Goal: Information Seeking & Learning: Learn about a topic

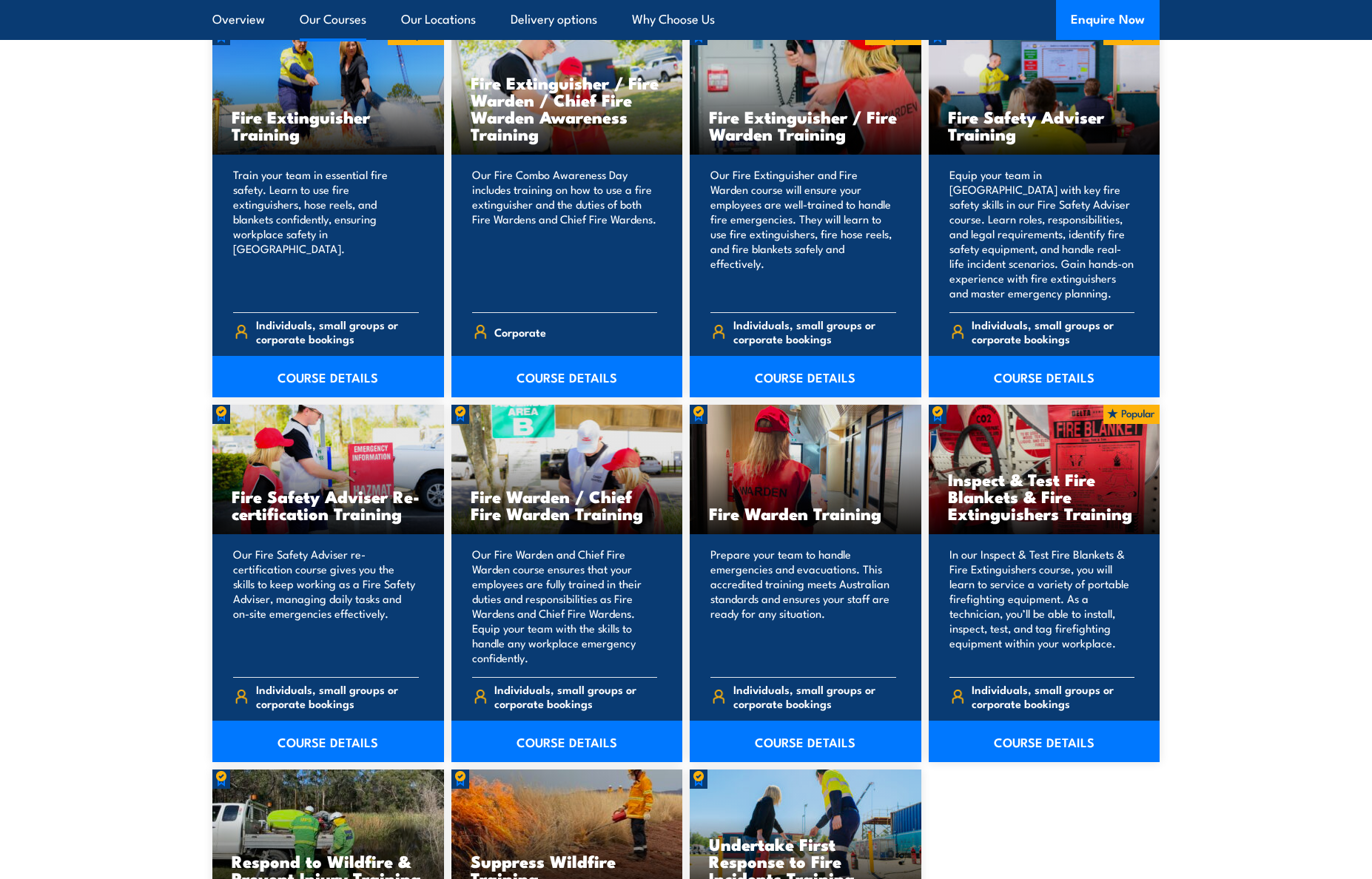
scroll to position [1614, 0]
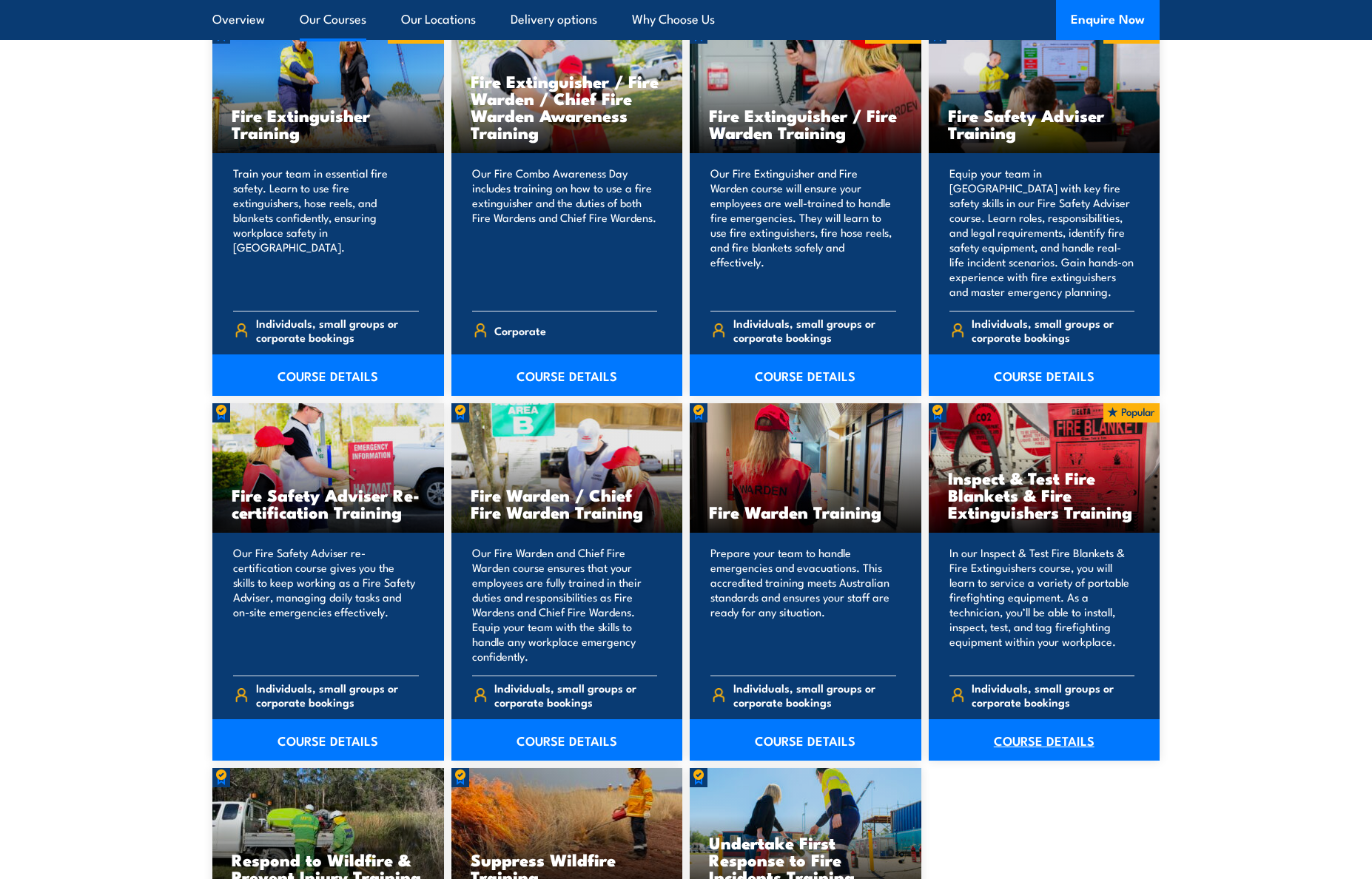
click at [1044, 742] on link "COURSE DETAILS" at bounding box center [1044, 740] width 231 height 42
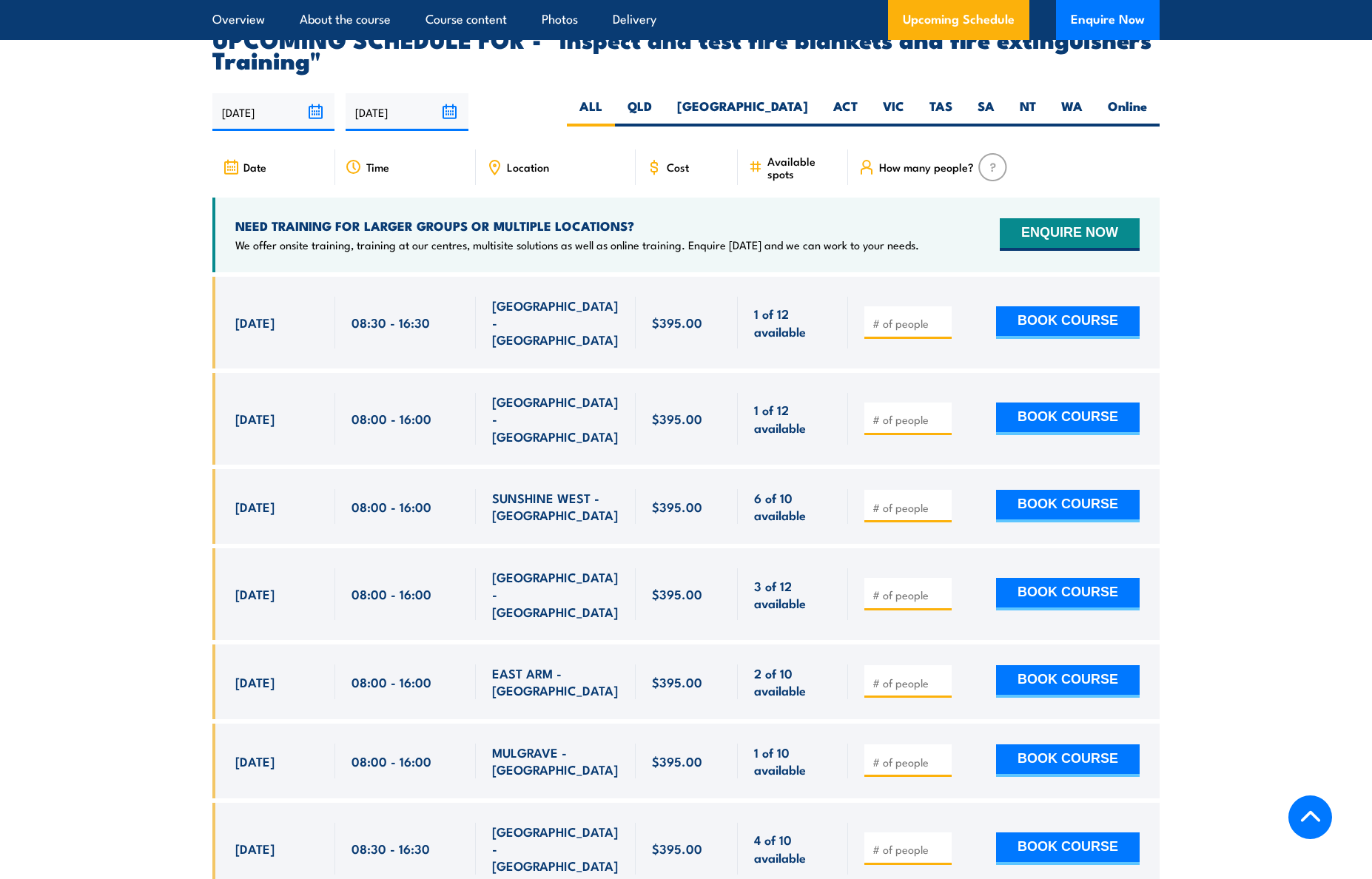
scroll to position [2691, 0]
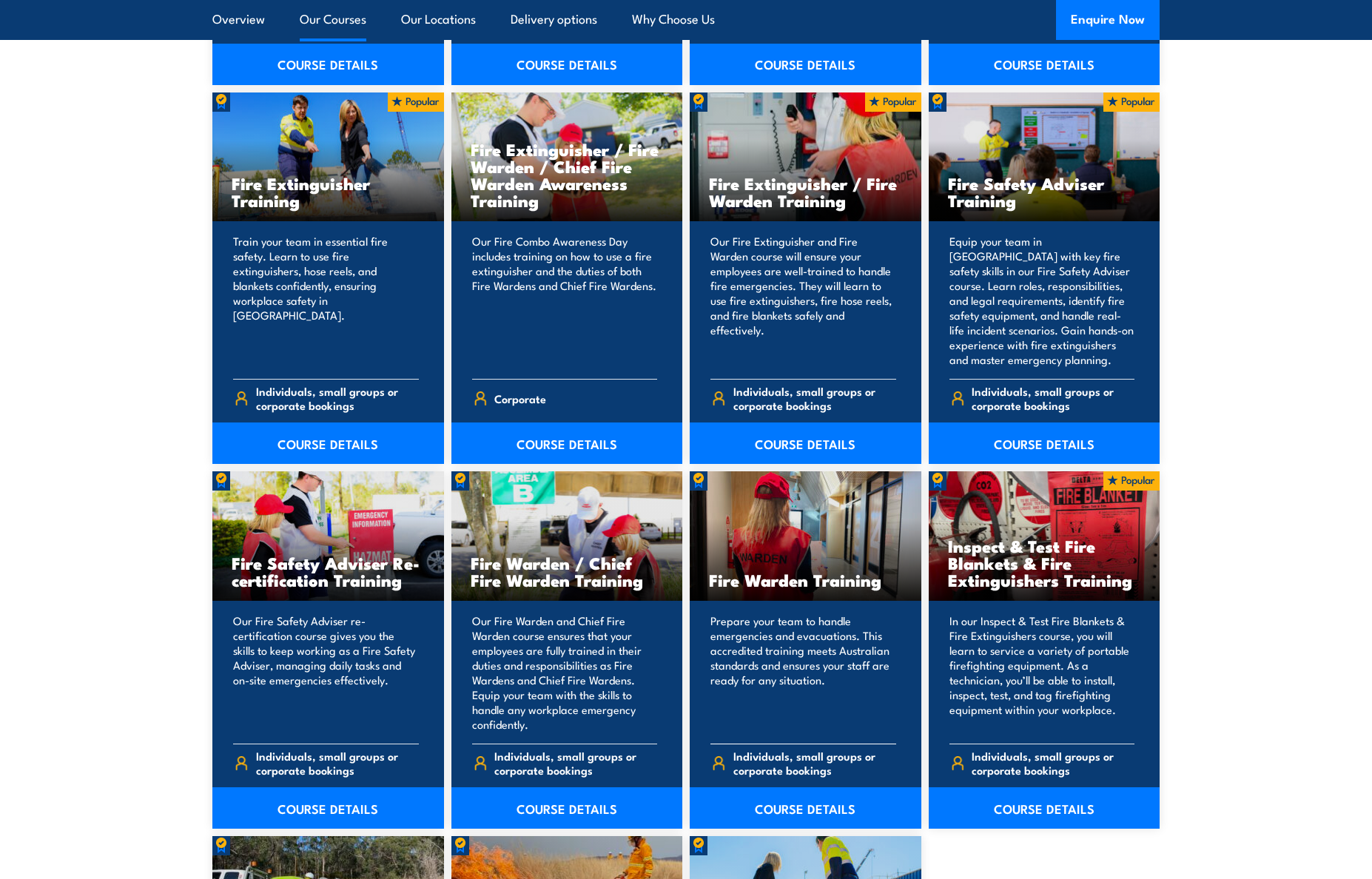
scroll to position [1550, 0]
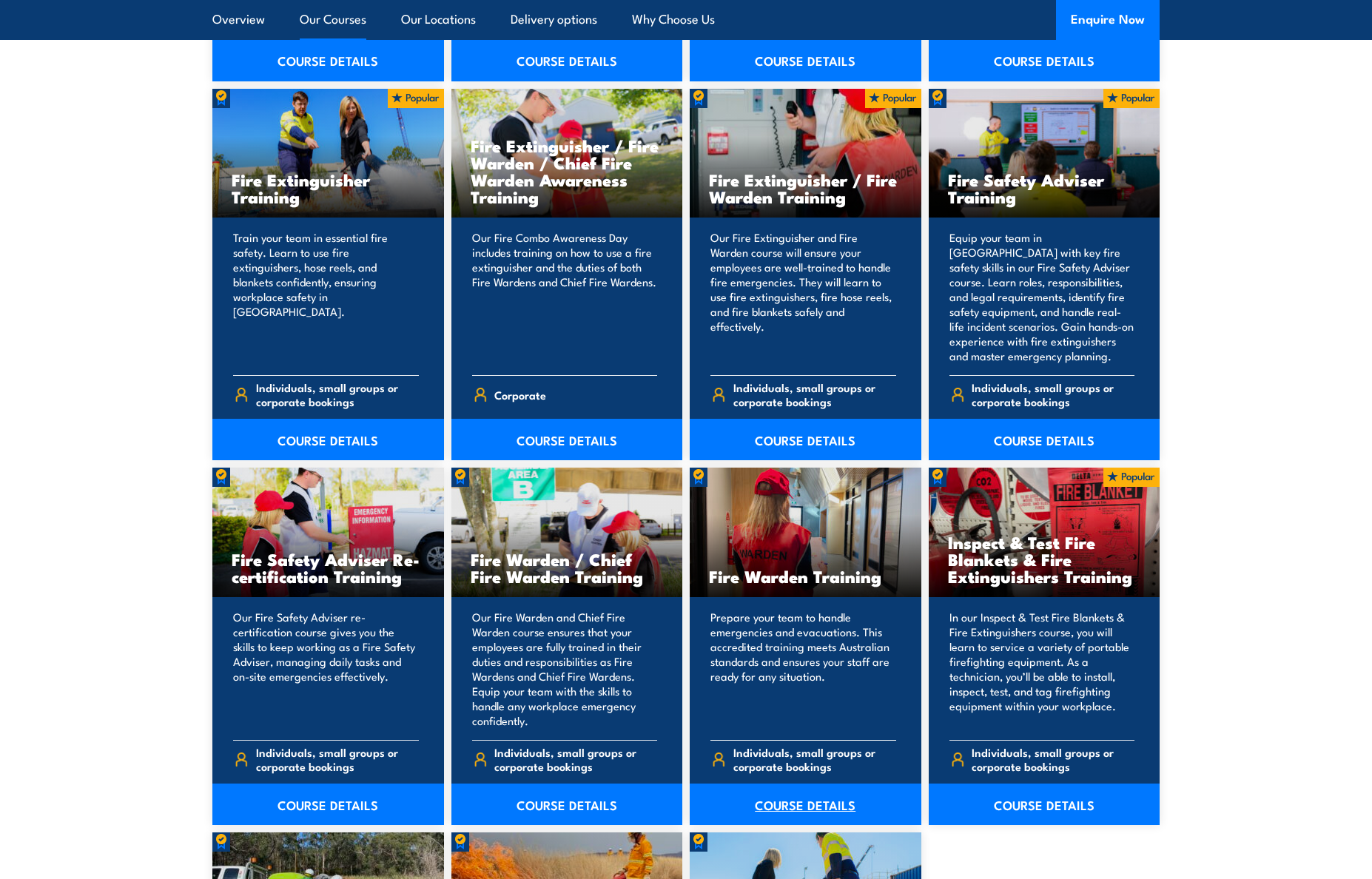
click at [847, 784] on link "COURSE DETAILS" at bounding box center [805, 804] width 231 height 42
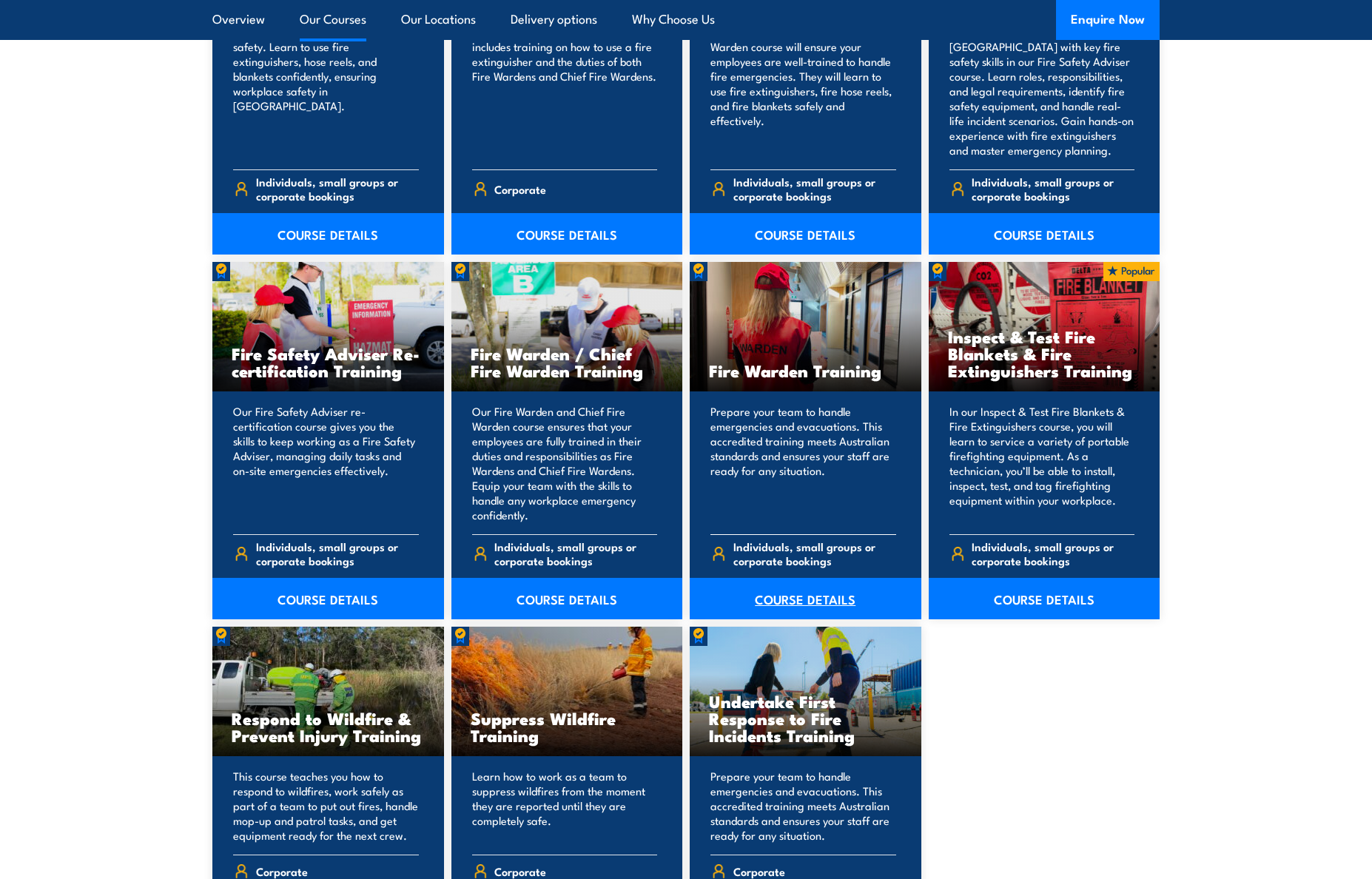
scroll to position [1786, 0]
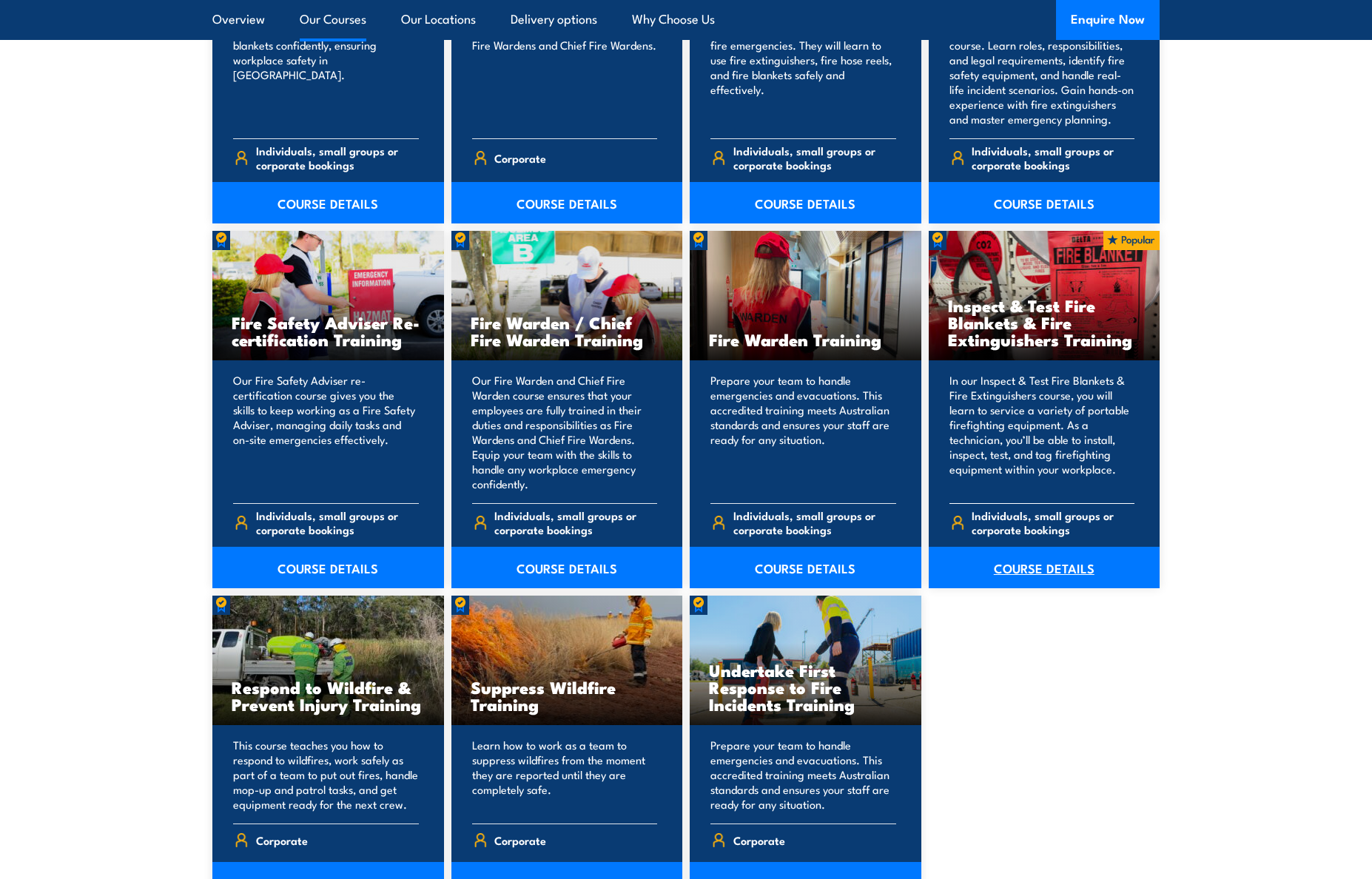
click at [1016, 571] on link "COURSE DETAILS" at bounding box center [1044, 568] width 231 height 42
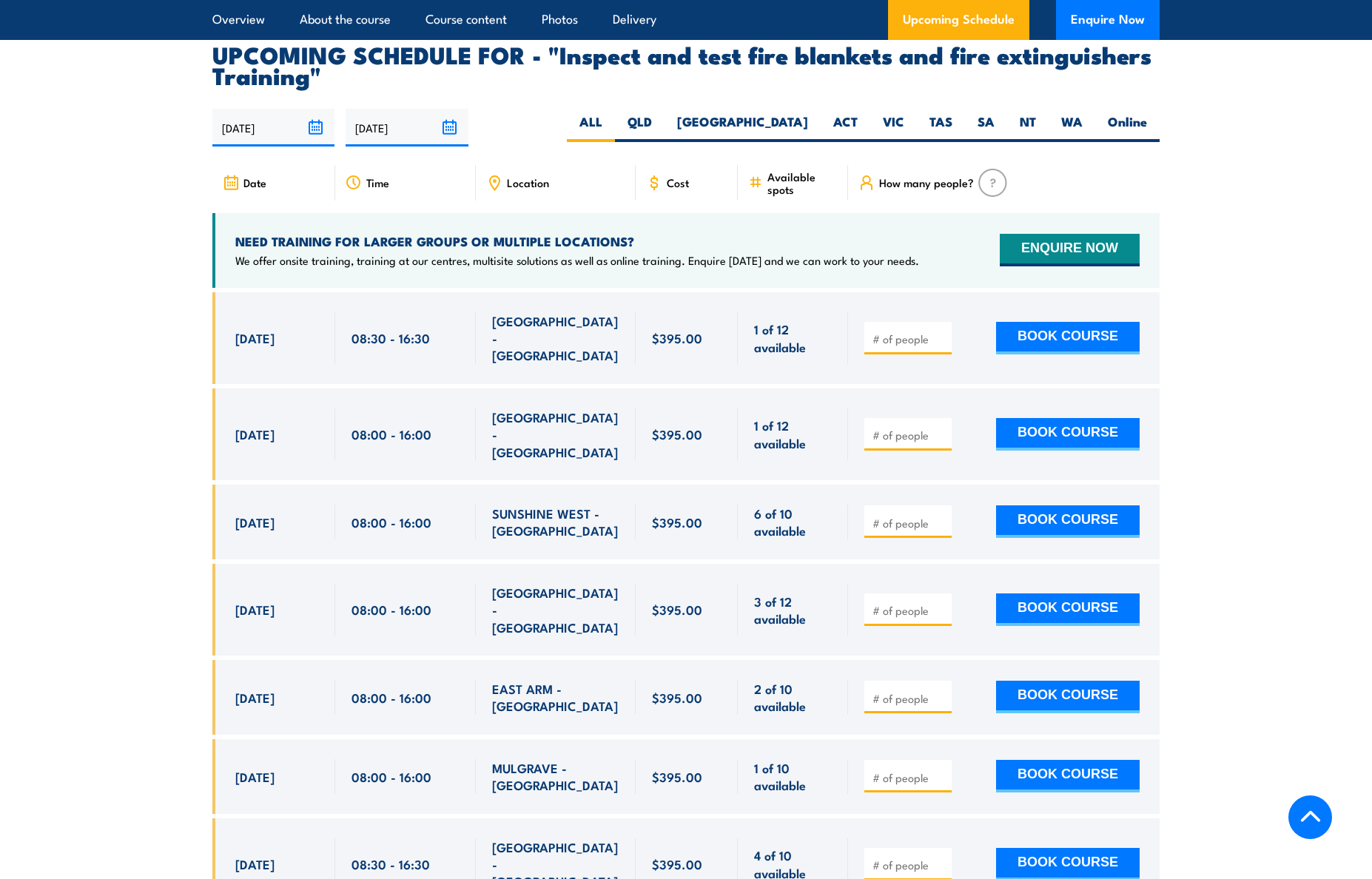
scroll to position [2675, 0]
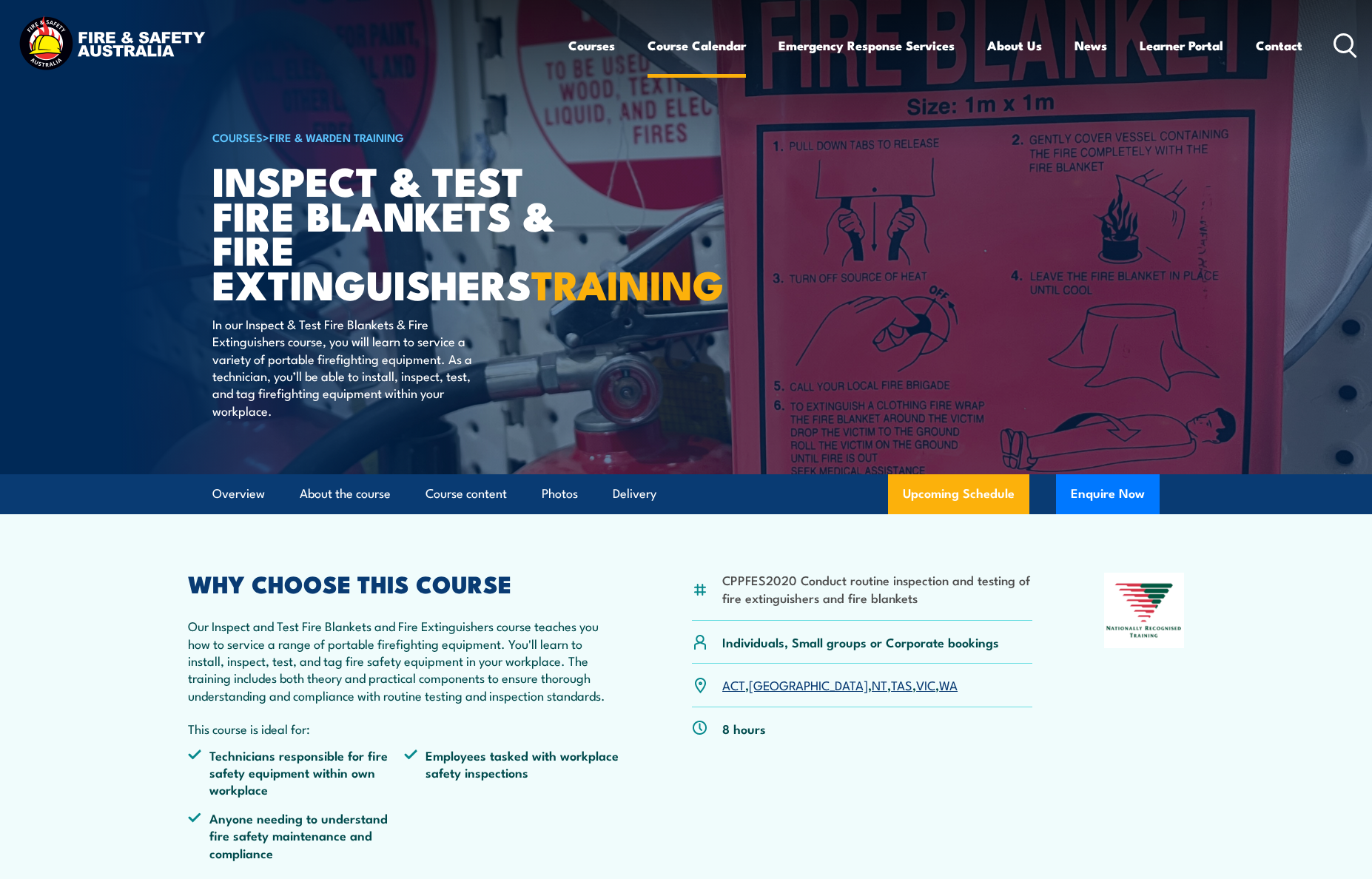
click at [725, 49] on link "Course Calendar" at bounding box center [697, 45] width 98 height 39
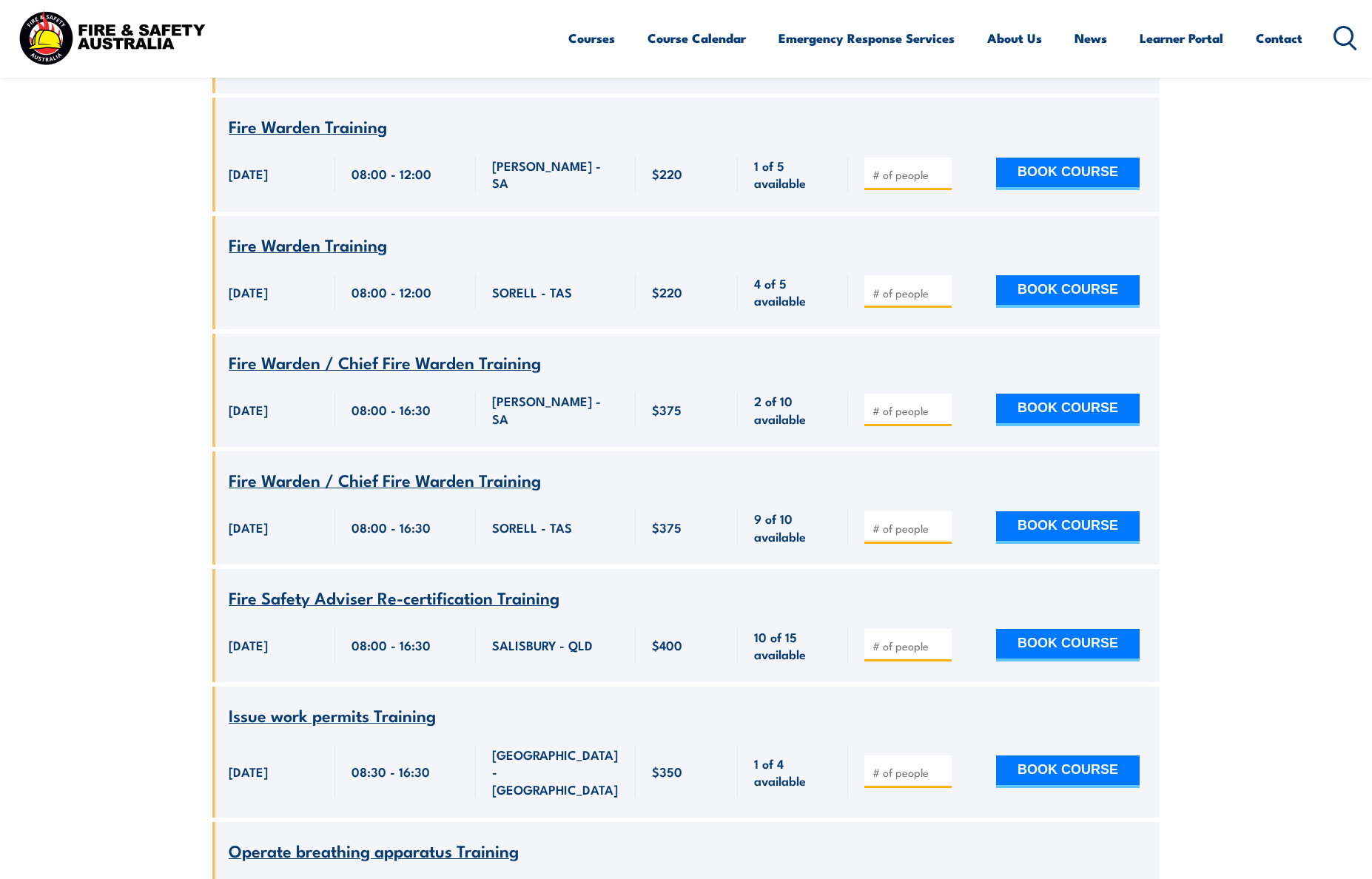
scroll to position [3801, 0]
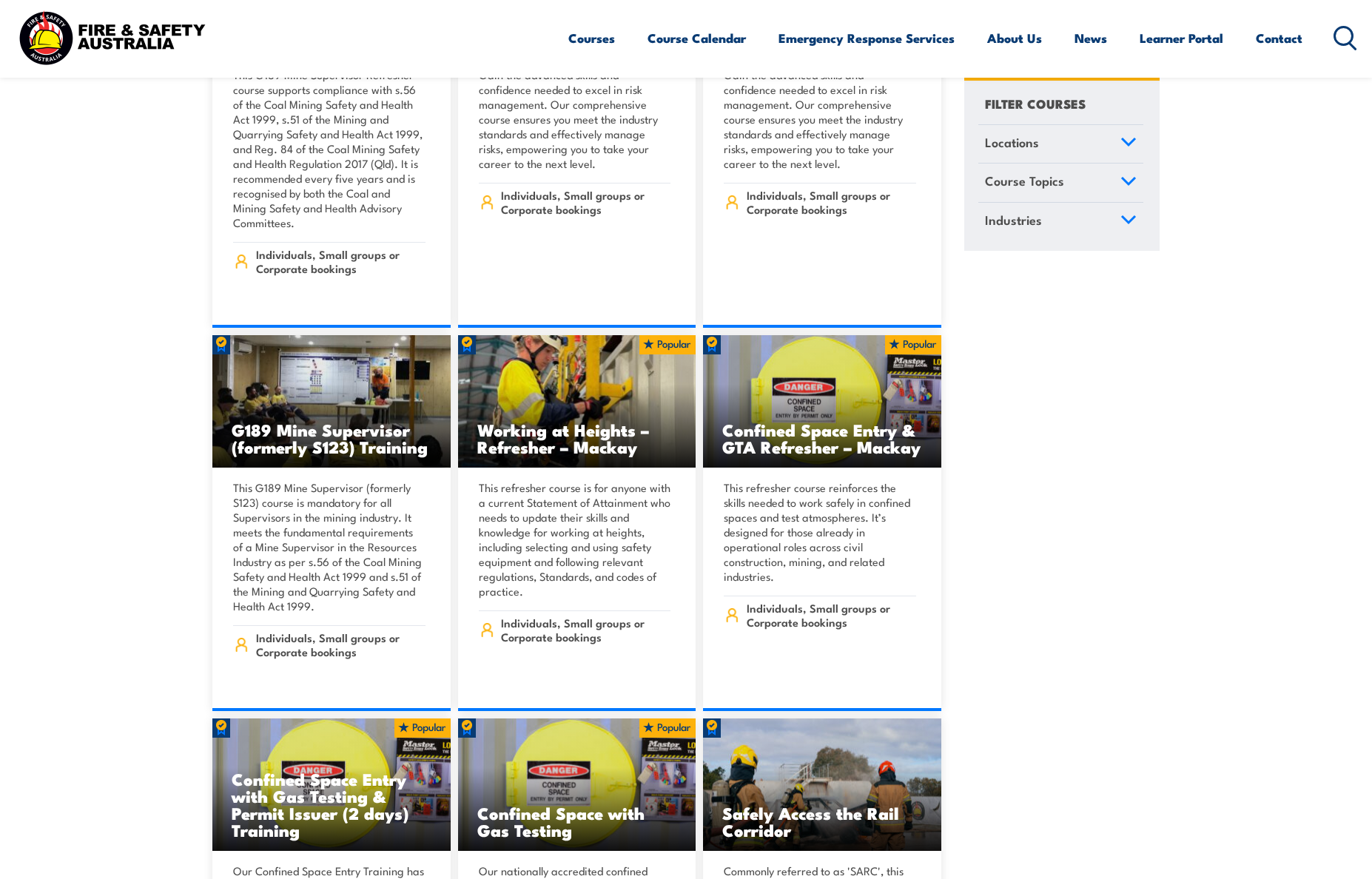
scroll to position [972, 0]
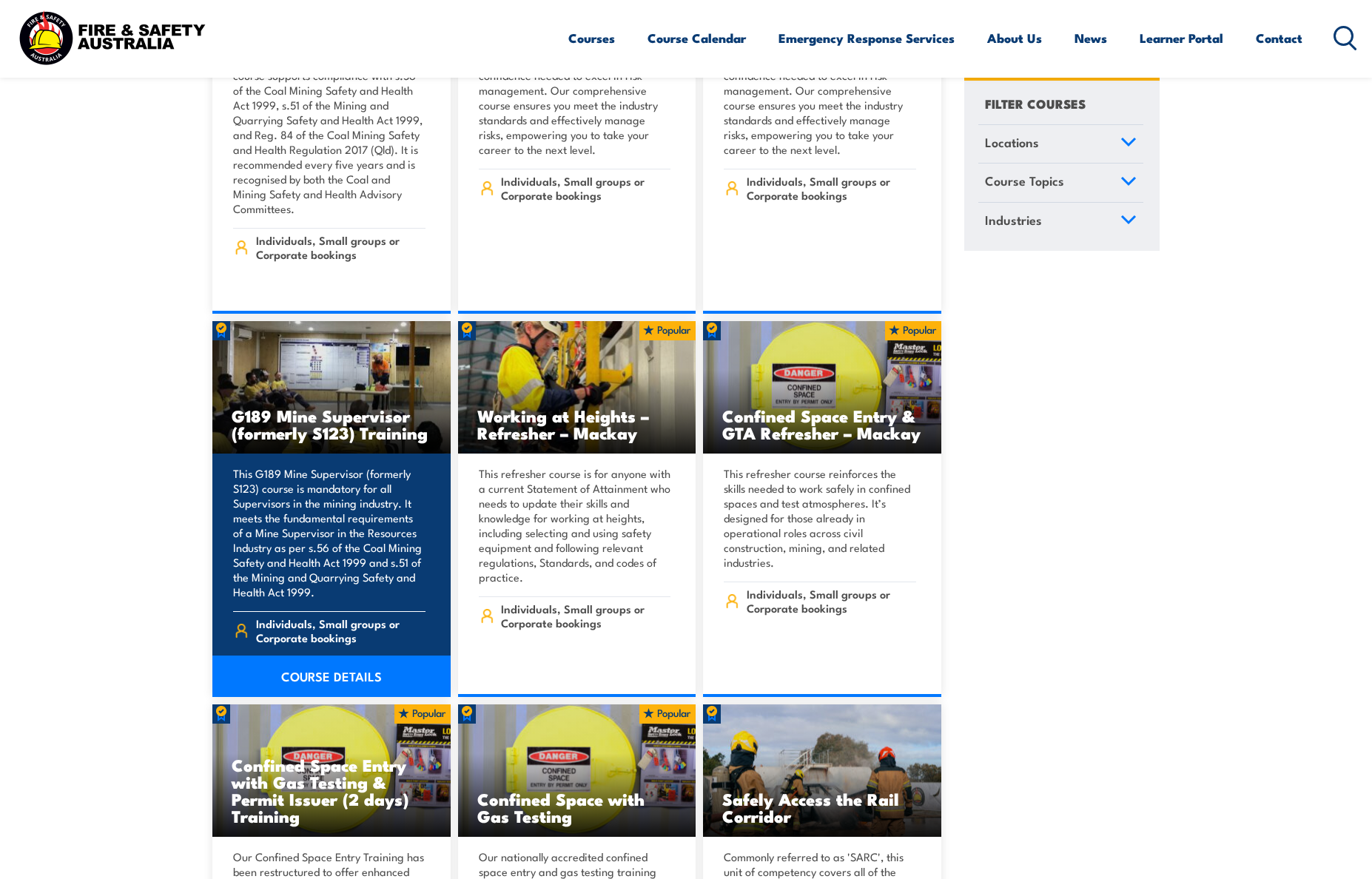
click at [357, 454] on div "This G189 Mine Supervisor (formerly S123) course is mandatory for all Superviso…" at bounding box center [331, 575] width 238 height 243
click at [346, 659] on link "COURSE DETAILS" at bounding box center [331, 677] width 238 height 42
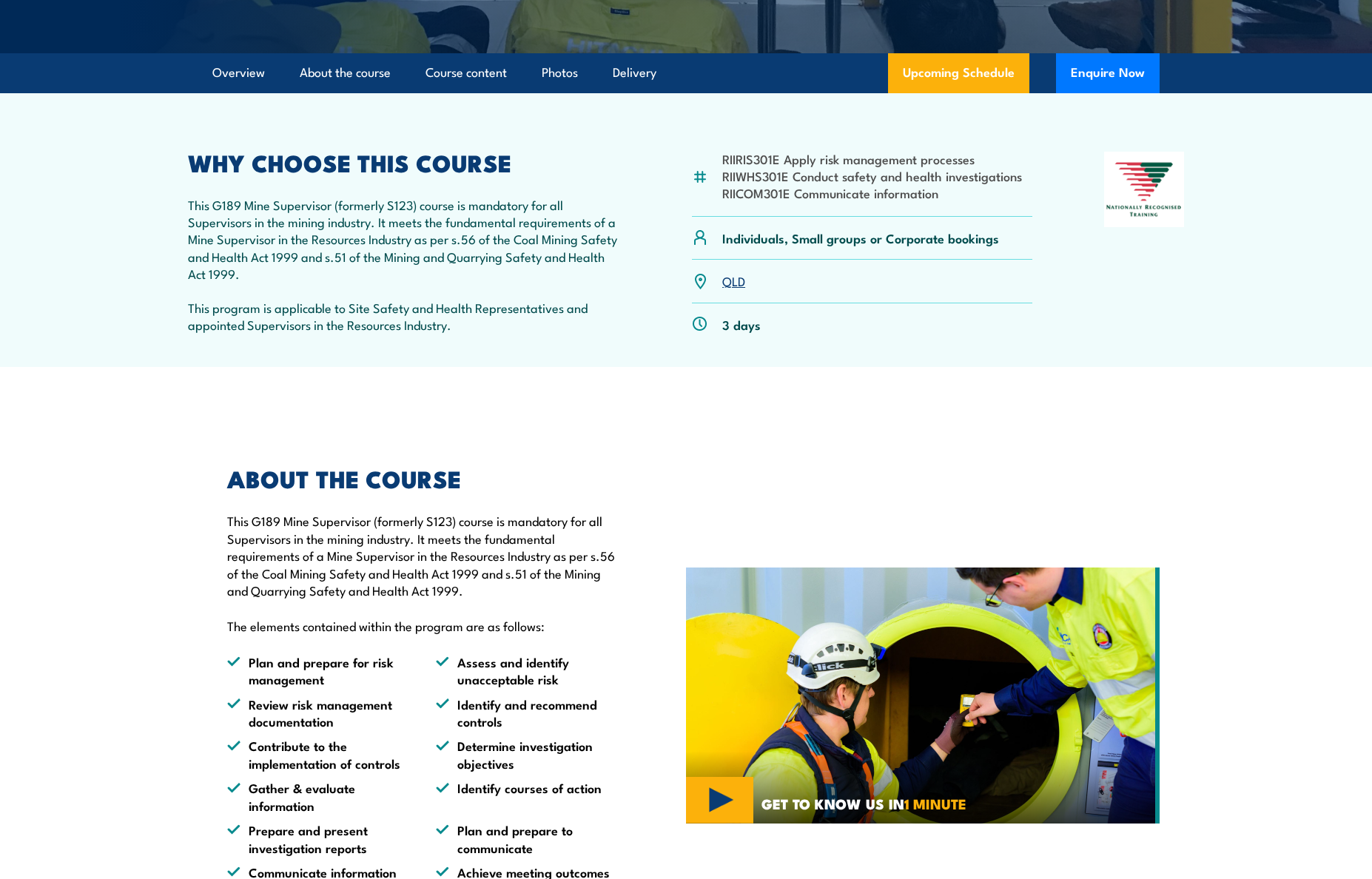
scroll to position [747, 0]
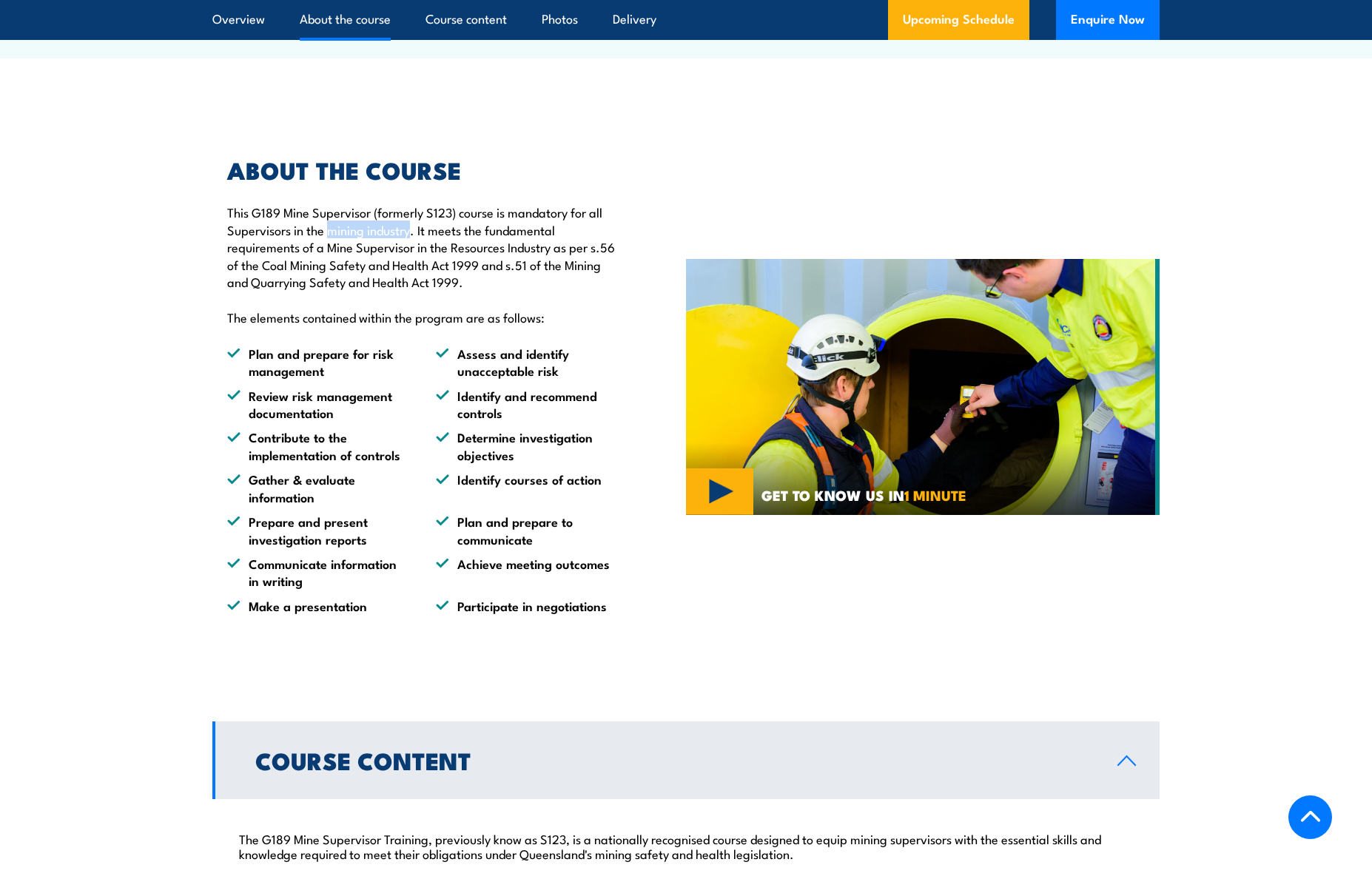
drag, startPoint x: 331, startPoint y: 223, endPoint x: 412, endPoint y: 225, distance: 81.0
click at [412, 225] on p "This G189 Mine Supervisor (formerly S123) course is mandatory for all Superviso…" at bounding box center [422, 247] width 391 height 87
copy p "mining industry"
